Goal: Task Accomplishment & Management: Use online tool/utility

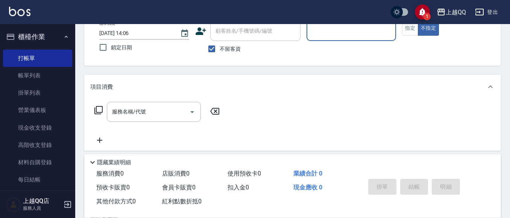
scroll to position [45, 0]
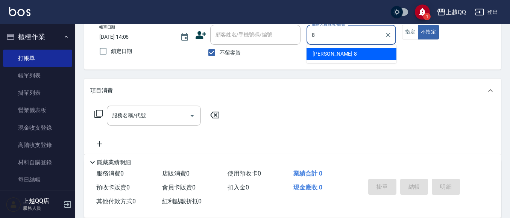
type input "[PERSON_NAME]-8"
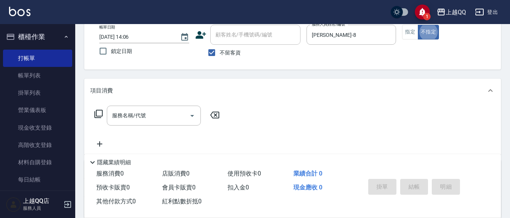
type button "false"
click at [100, 114] on icon at bounding box center [98, 113] width 9 height 9
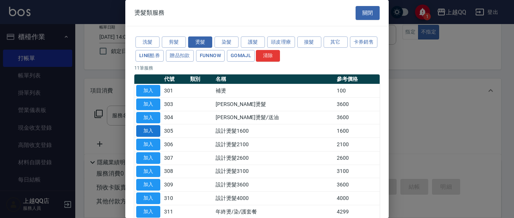
click at [149, 127] on button "加入" at bounding box center [148, 131] width 24 height 12
type input "設計燙髮1600(305)"
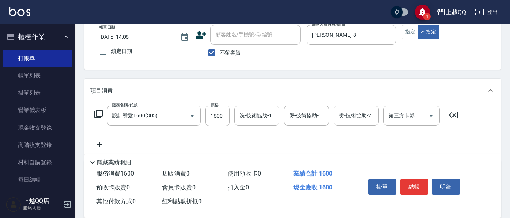
click at [98, 115] on icon at bounding box center [98, 113] width 9 height 9
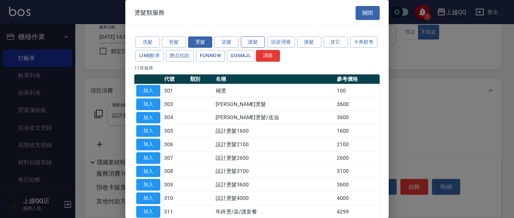
click at [255, 42] on button "護髮" at bounding box center [253, 42] width 24 height 12
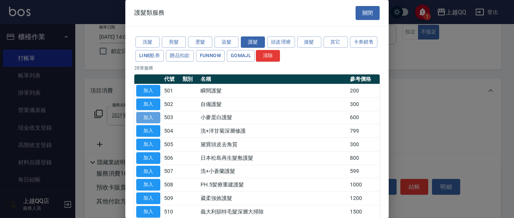
click at [150, 115] on button "加入" at bounding box center [148, 118] width 24 height 12
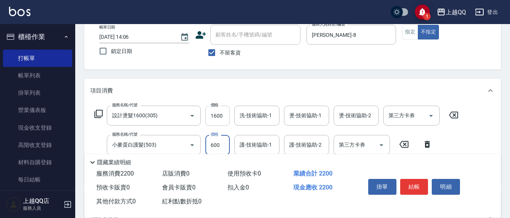
click at [222, 116] on input "1600" at bounding box center [217, 116] width 24 height 20
type input "1280"
click at [219, 143] on input "600" at bounding box center [217, 145] width 24 height 20
type input "480"
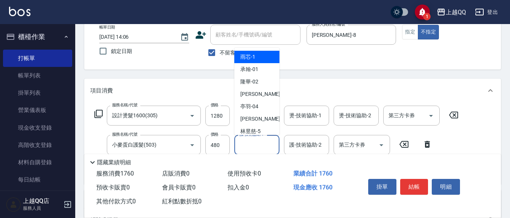
click at [251, 140] on div "護-技術協助-1 護-技術協助-1" at bounding box center [256, 145] width 45 height 20
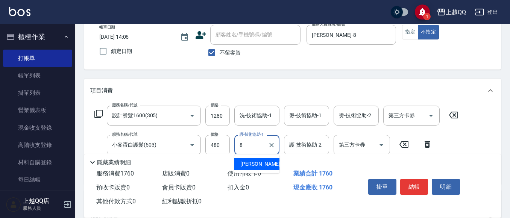
click at [251, 163] on span "[PERSON_NAME] -8" at bounding box center [262, 164] width 44 height 8
type input "[PERSON_NAME]-8"
click at [251, 120] on input "洗-技術協助-1" at bounding box center [257, 115] width 38 height 13
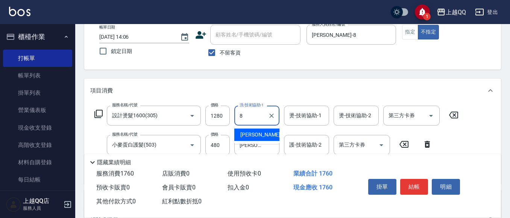
click at [255, 133] on span "[PERSON_NAME] -8" at bounding box center [262, 135] width 44 height 8
click at [293, 123] on div "燙-技術協助-1" at bounding box center [306, 116] width 45 height 20
type input "[PERSON_NAME]-8"
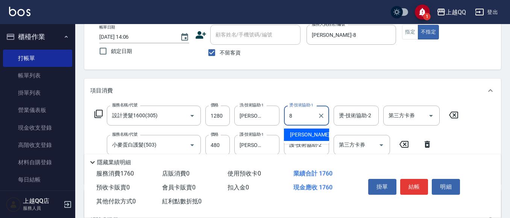
click at [287, 134] on div "[PERSON_NAME] -8" at bounding box center [306, 135] width 45 height 12
type input "[PERSON_NAME]-8"
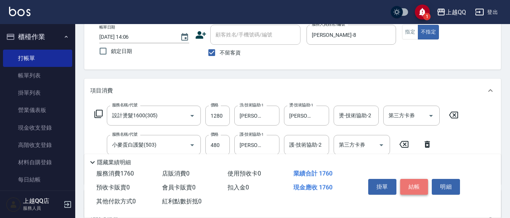
click at [413, 184] on button "結帳" at bounding box center [414, 187] width 28 height 16
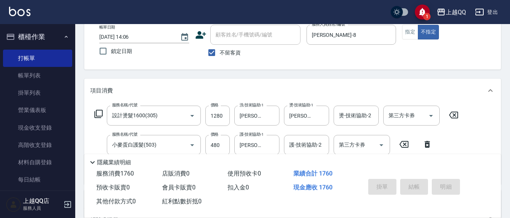
type input "[DATE] 15:54"
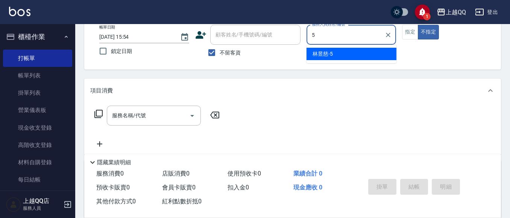
type input "[PERSON_NAME]5"
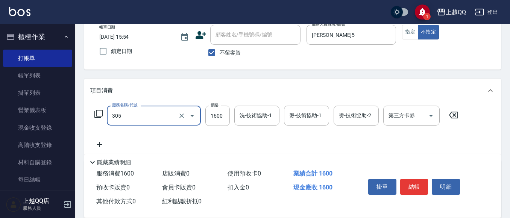
type input "設計燙髮1600(305)"
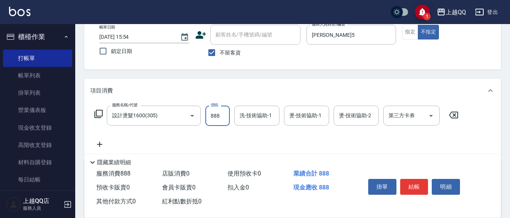
type input "888"
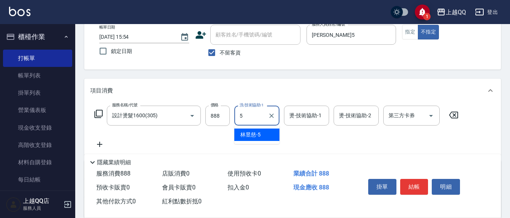
type input "[PERSON_NAME]5"
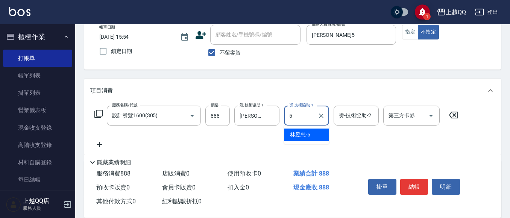
type input "[PERSON_NAME]5"
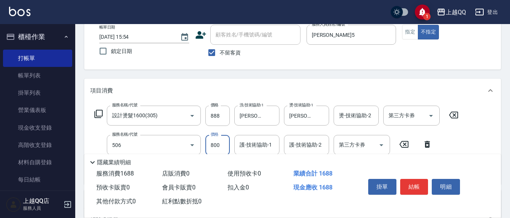
type input "日本松島再生髮敷護髮(506)"
type input "400"
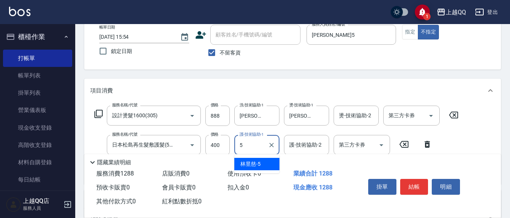
type input "[PERSON_NAME]5"
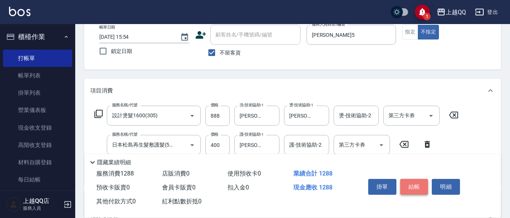
click at [407, 184] on button "結帳" at bounding box center [414, 187] width 28 height 16
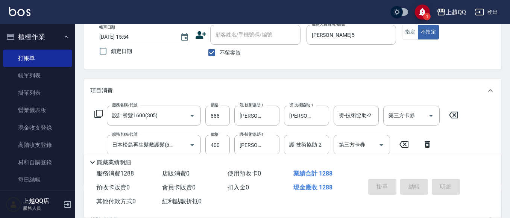
type input "[DATE] 16:13"
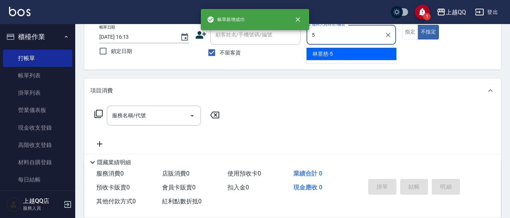
type input "[PERSON_NAME]5"
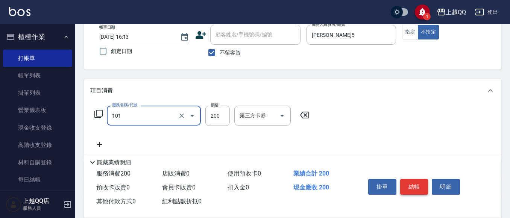
type input "洗髮(101)"
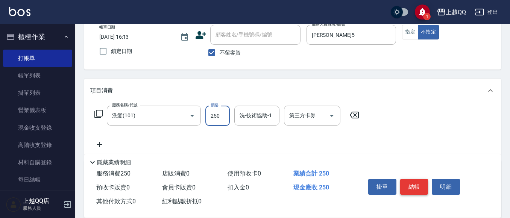
type input "250"
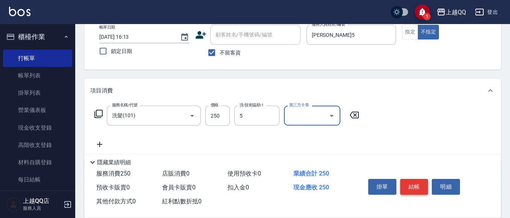
type input "[PERSON_NAME]5"
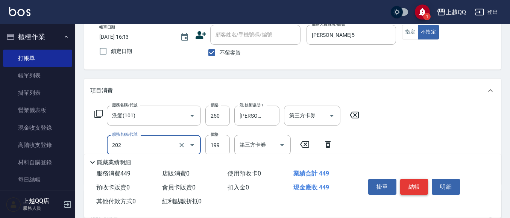
type input "不指定單剪(202)"
click at [409, 182] on button "結帳" at bounding box center [414, 187] width 28 height 16
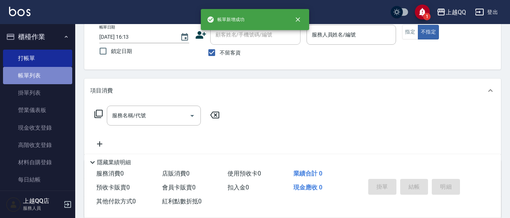
click at [49, 80] on link "帳單列表" at bounding box center [37, 75] width 69 height 17
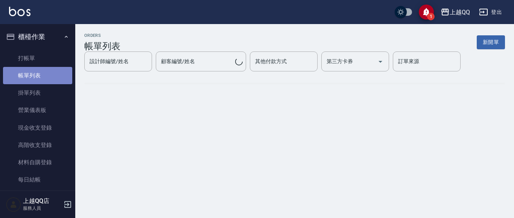
click at [53, 77] on link "帳單列表" at bounding box center [37, 75] width 69 height 17
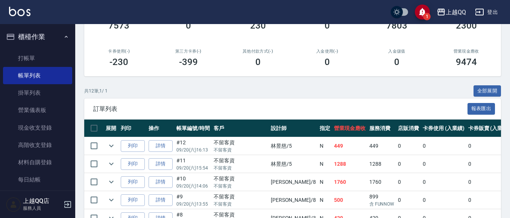
scroll to position [150, 0]
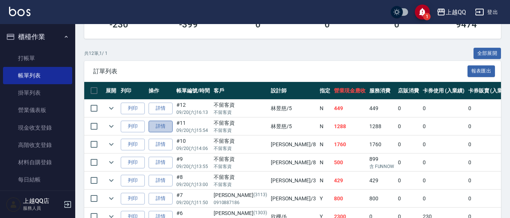
click at [170, 126] on link "詳情" at bounding box center [161, 127] width 24 height 12
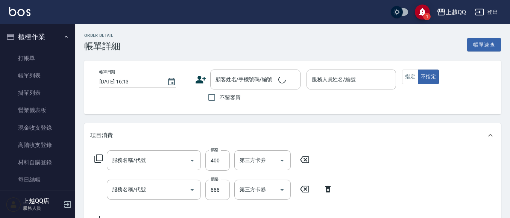
type input "[DATE] 15:54"
checkbox input "true"
type input "[PERSON_NAME]5"
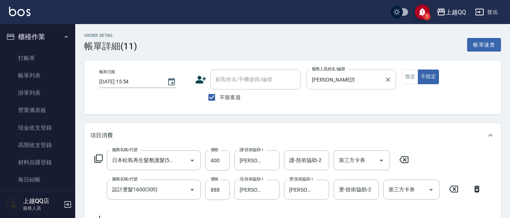
type input "日本松島再生髮敷護髮(506)"
type input "設計燙髮1600(305)"
click at [408, 74] on button "指定" at bounding box center [410, 77] width 16 height 15
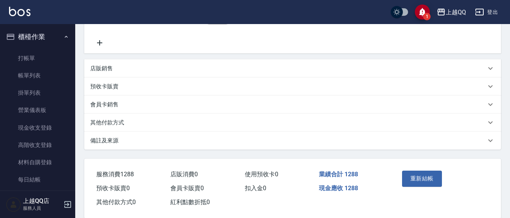
scroll to position [188, 0]
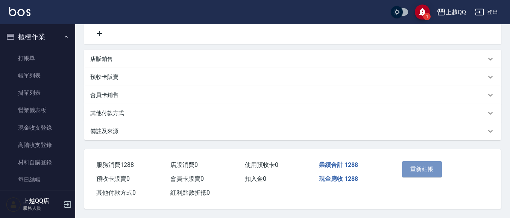
click at [404, 161] on button "重新結帳" at bounding box center [422, 169] width 40 height 16
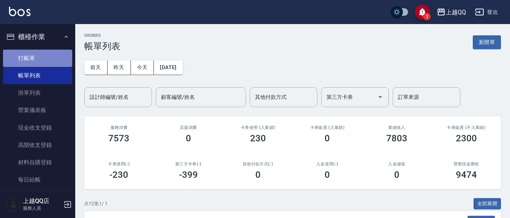
click at [50, 62] on link "打帳單" at bounding box center [37, 58] width 69 height 17
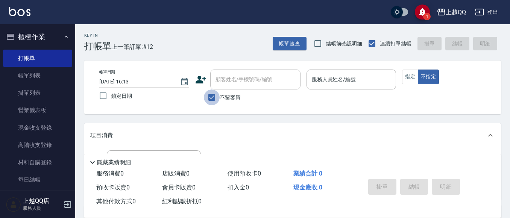
click at [211, 94] on input "不留客資" at bounding box center [212, 98] width 16 height 16
checkbox input "false"
click at [220, 87] on div "顧客姓名/手機號碼/編號" at bounding box center [255, 80] width 90 height 20
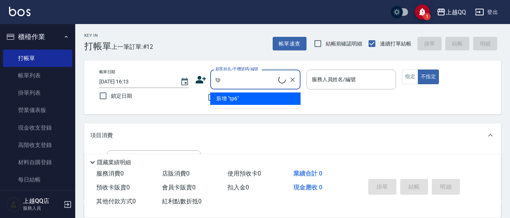
type input "t"
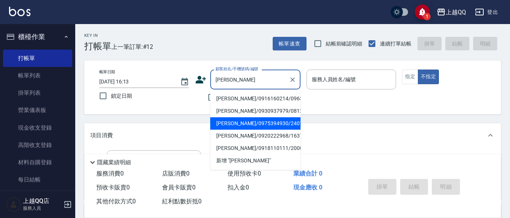
click at [227, 120] on li "[PERSON_NAME]/0975394930/2407" at bounding box center [255, 123] width 90 height 12
type input "[PERSON_NAME]/0975394930/2407"
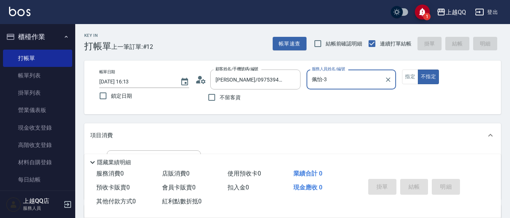
type input "佩怡-3"
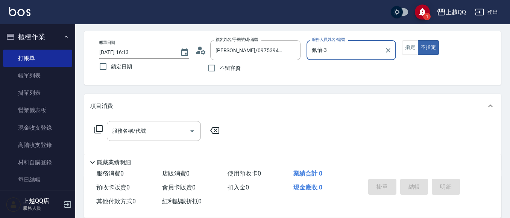
scroll to position [38, 0]
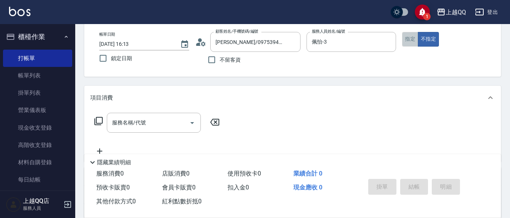
click at [406, 38] on button "指定" at bounding box center [410, 39] width 16 height 15
click at [170, 123] on input "服務名稱/代號" at bounding box center [148, 122] width 76 height 13
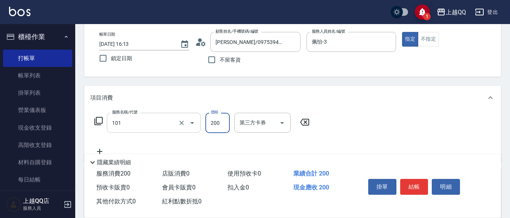
type input "洗髮(101)"
type input "230"
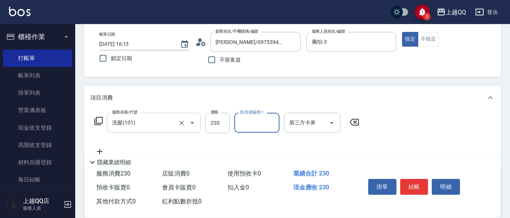
type input "3"
type input "[PERSON_NAME]-25"
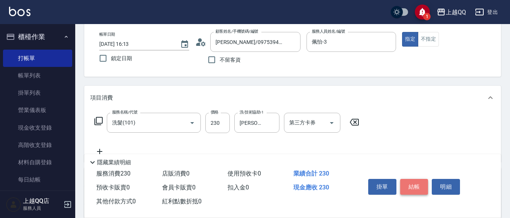
click at [417, 187] on button "結帳" at bounding box center [414, 187] width 28 height 16
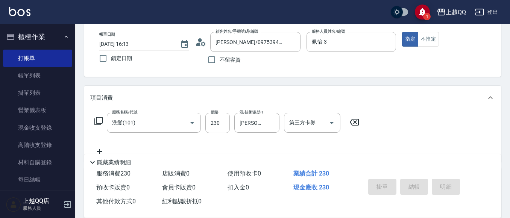
type input "[DATE] 16:22"
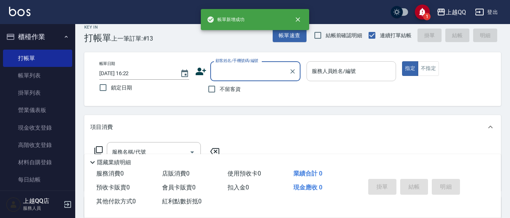
scroll to position [0, 0]
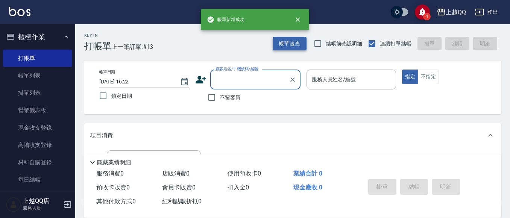
click at [296, 45] on button "帳單速查" at bounding box center [290, 44] width 34 height 14
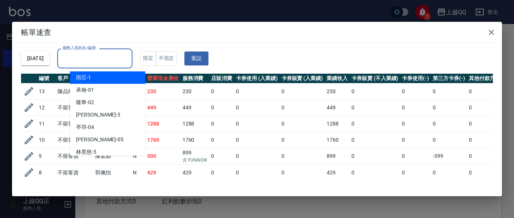
click at [129, 58] on input "服務人員姓名/編號" at bounding box center [95, 58] width 68 height 13
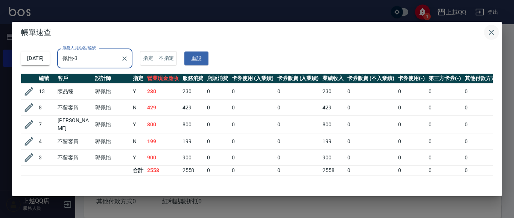
type input "佩怡-3"
click at [497, 30] on button "button" at bounding box center [491, 32] width 15 height 15
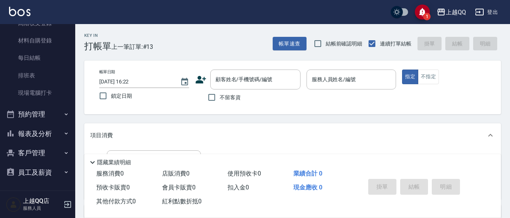
scroll to position [122, 0]
click at [36, 134] on button "報表及分析" at bounding box center [37, 134] width 69 height 20
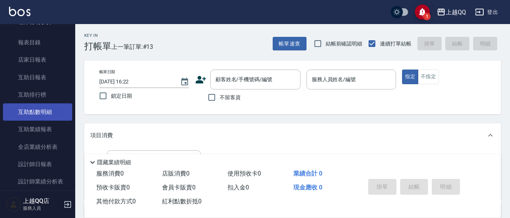
scroll to position [235, 0]
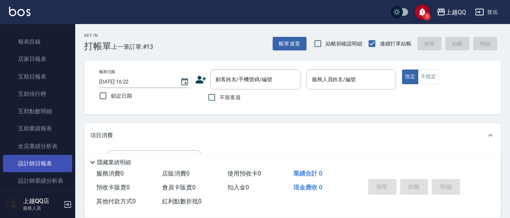
click at [33, 158] on link "設計師日報表" at bounding box center [37, 163] width 69 height 17
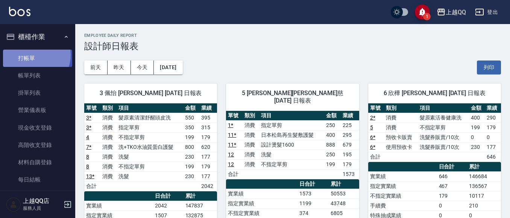
click at [33, 55] on link "打帳單" at bounding box center [37, 58] width 69 height 17
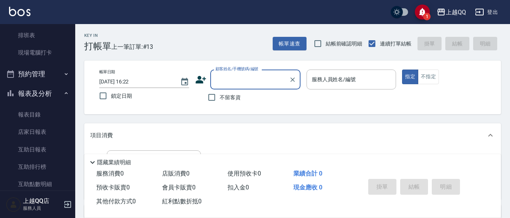
scroll to position [226, 0]
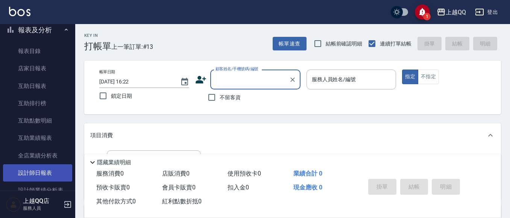
click at [41, 169] on link "設計師日報表" at bounding box center [37, 172] width 69 height 17
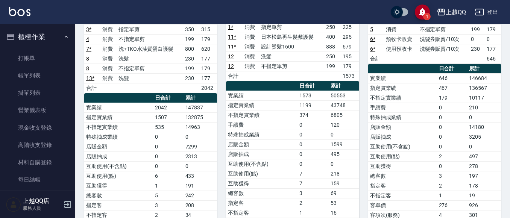
scroll to position [75, 0]
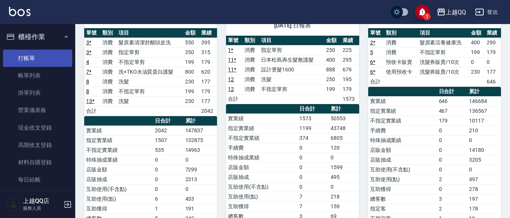
click at [51, 56] on link "打帳單" at bounding box center [37, 58] width 69 height 17
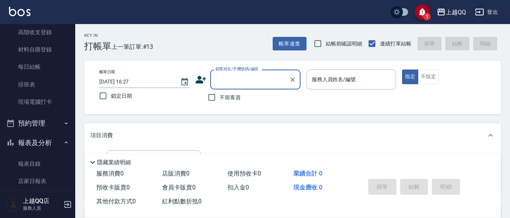
scroll to position [150, 0]
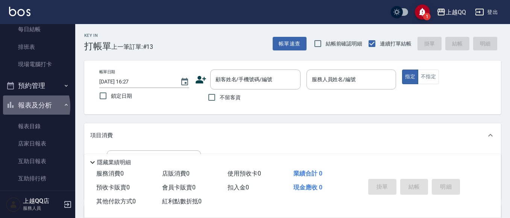
click at [25, 106] on button "報表及分析" at bounding box center [37, 106] width 69 height 20
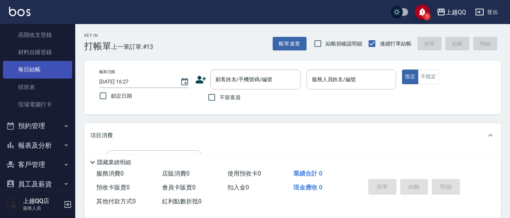
scroll to position [122, 0]
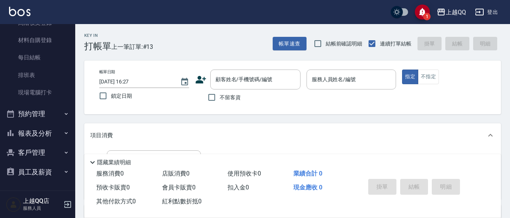
click at [42, 107] on button "預約管理" at bounding box center [37, 114] width 69 height 20
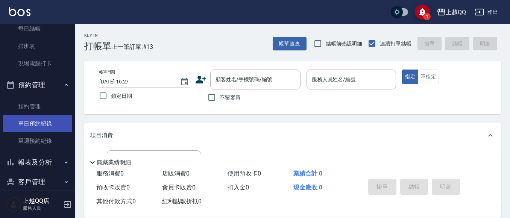
scroll to position [181, 0]
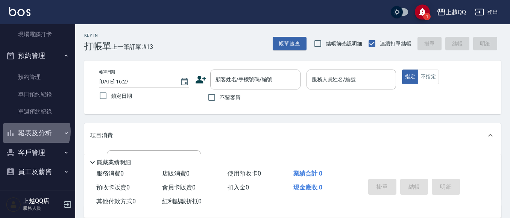
click at [34, 132] on button "報表及分析" at bounding box center [37, 133] width 69 height 20
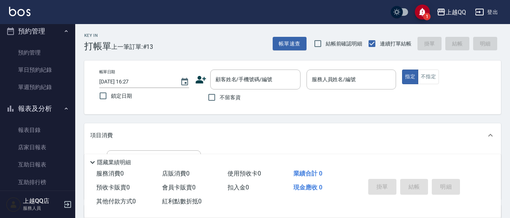
scroll to position [218, 0]
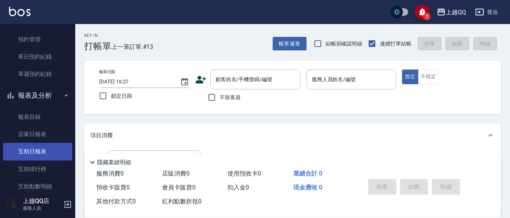
click at [39, 147] on link "互助日報表" at bounding box center [37, 151] width 69 height 17
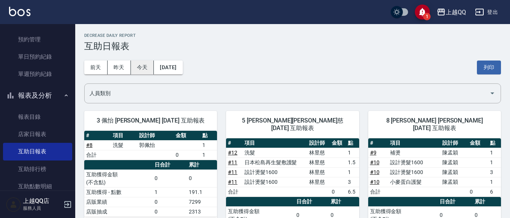
click at [142, 69] on button "今天" at bounding box center [142, 68] width 23 height 14
click at [116, 67] on button "昨天" at bounding box center [119, 68] width 23 height 14
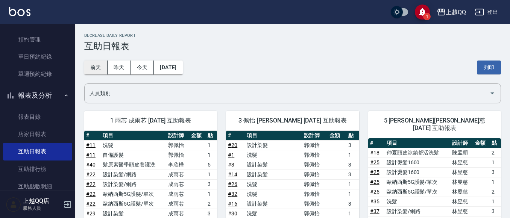
click at [101, 63] on button "前天" at bounding box center [95, 68] width 23 height 14
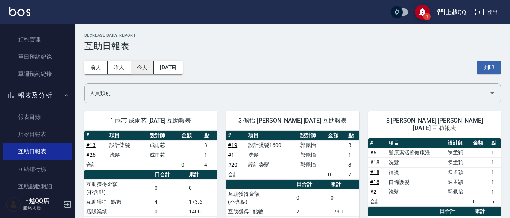
click at [147, 66] on button "今天" at bounding box center [142, 68] width 23 height 14
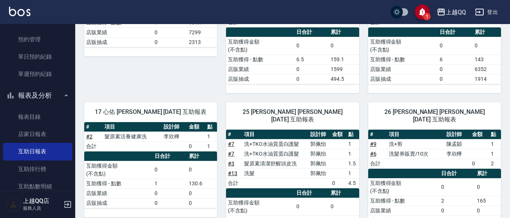
scroll to position [200, 0]
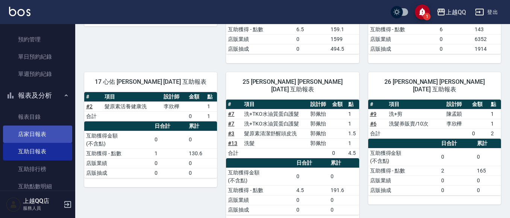
click at [65, 137] on link "店家日報表" at bounding box center [37, 134] width 69 height 17
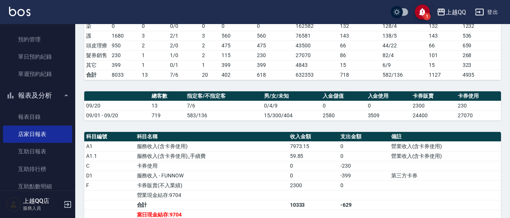
scroll to position [163, 0]
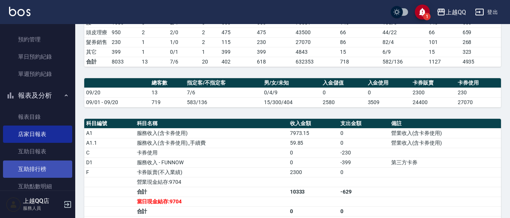
click at [32, 167] on link "互助排行榜" at bounding box center [37, 169] width 69 height 17
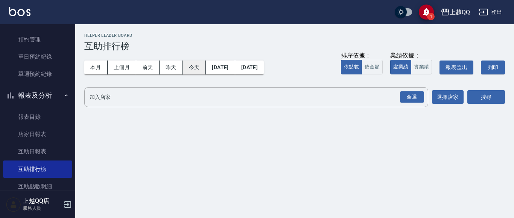
click at [188, 68] on button "今天" at bounding box center [194, 68] width 23 height 14
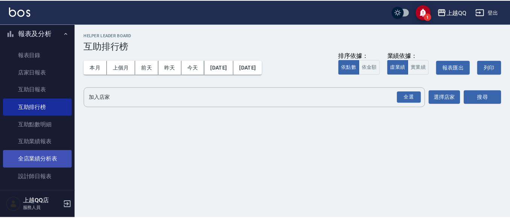
scroll to position [293, 0]
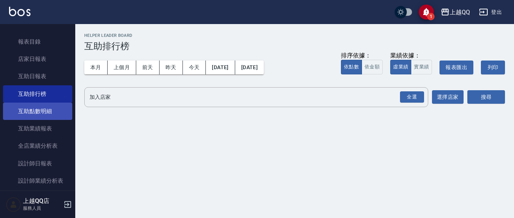
click at [57, 109] on link "互助點數明細" at bounding box center [37, 111] width 69 height 17
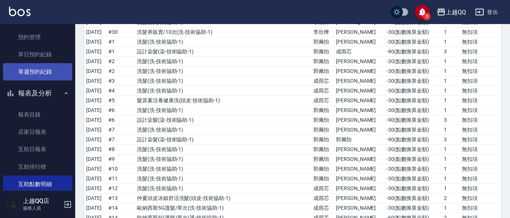
scroll to position [256, 0]
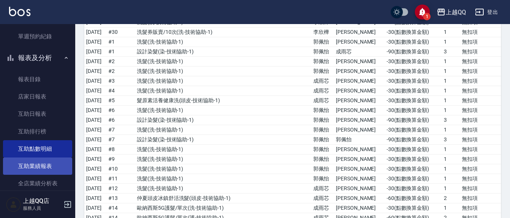
click at [56, 167] on link "互助業績報表" at bounding box center [37, 166] width 69 height 17
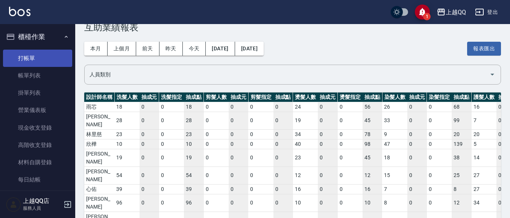
click at [41, 61] on link "打帳單" at bounding box center [37, 58] width 69 height 17
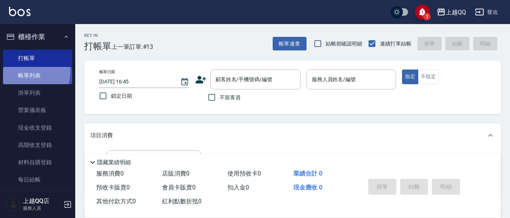
click at [21, 72] on link "帳單列表" at bounding box center [37, 75] width 69 height 17
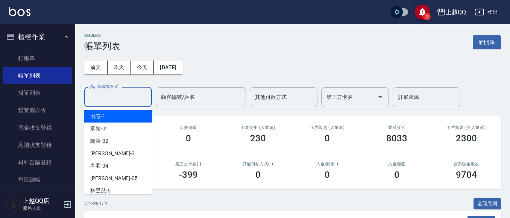
click at [115, 94] on input "設計師編號/姓名" at bounding box center [118, 97] width 61 height 13
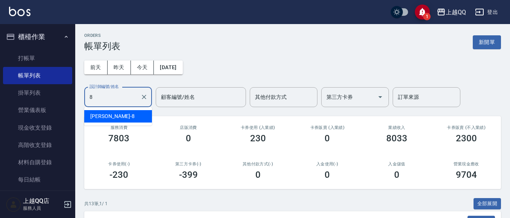
click at [118, 114] on div "[PERSON_NAME] -8" at bounding box center [118, 116] width 68 height 12
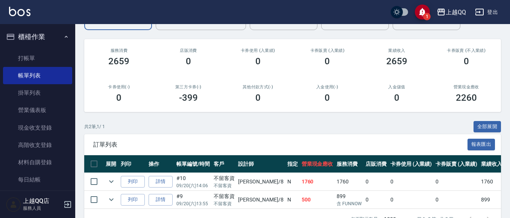
scroll to position [92, 0]
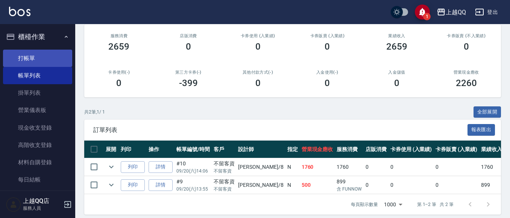
type input "[PERSON_NAME]-8"
click at [20, 56] on link "打帳單" at bounding box center [37, 58] width 69 height 17
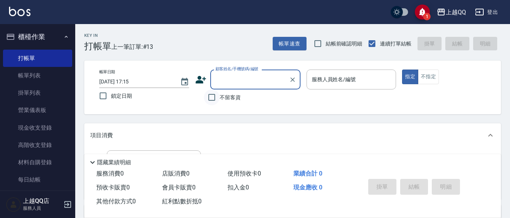
click at [213, 95] on input "不留客資" at bounding box center [212, 98] width 16 height 16
checkbox input "true"
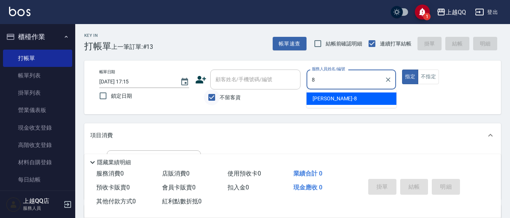
type input "[PERSON_NAME]-8"
type button "true"
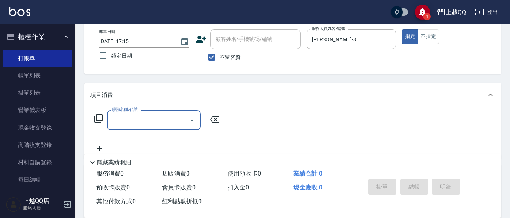
scroll to position [48, 0]
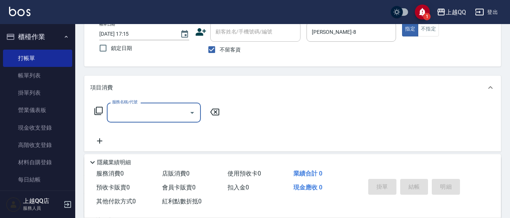
click at [101, 111] on icon at bounding box center [98, 110] width 9 height 9
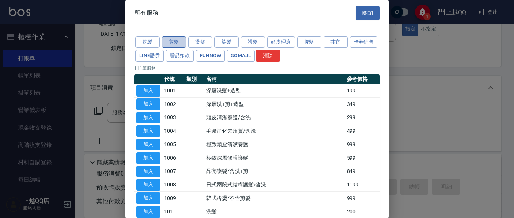
click at [169, 41] on button "剪髮" at bounding box center [174, 42] width 24 height 12
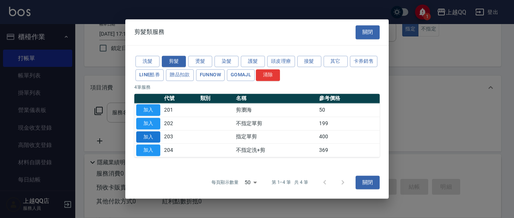
click at [149, 135] on button "加入" at bounding box center [148, 137] width 24 height 12
type input "指定單剪(203)"
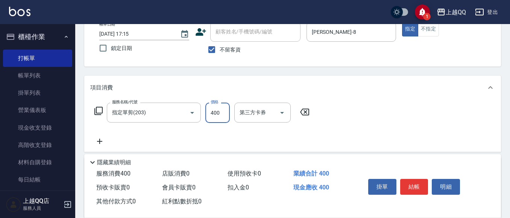
click at [222, 117] on input "400" at bounding box center [217, 113] width 24 height 20
type input "300"
click at [420, 184] on button "結帳" at bounding box center [414, 187] width 28 height 16
